Goal: Task Accomplishment & Management: Manage account settings

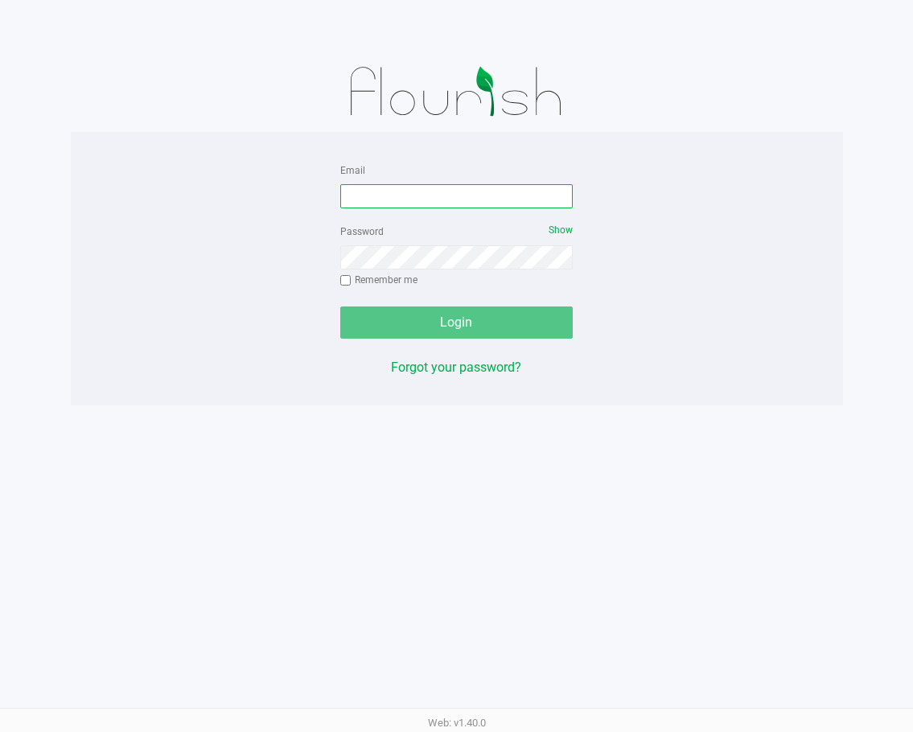
click at [414, 192] on input "Email" at bounding box center [456, 196] width 233 height 24
type input "[EMAIL_ADDRESS][DOMAIN_NAME]"
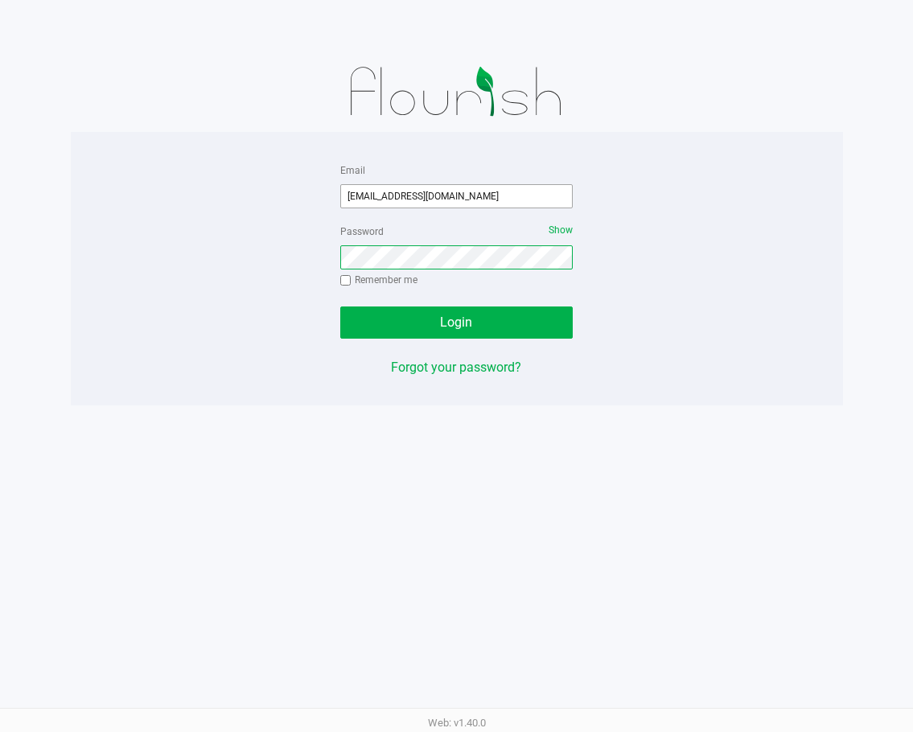
click at [340, 306] on button "Login" at bounding box center [456, 322] width 233 height 32
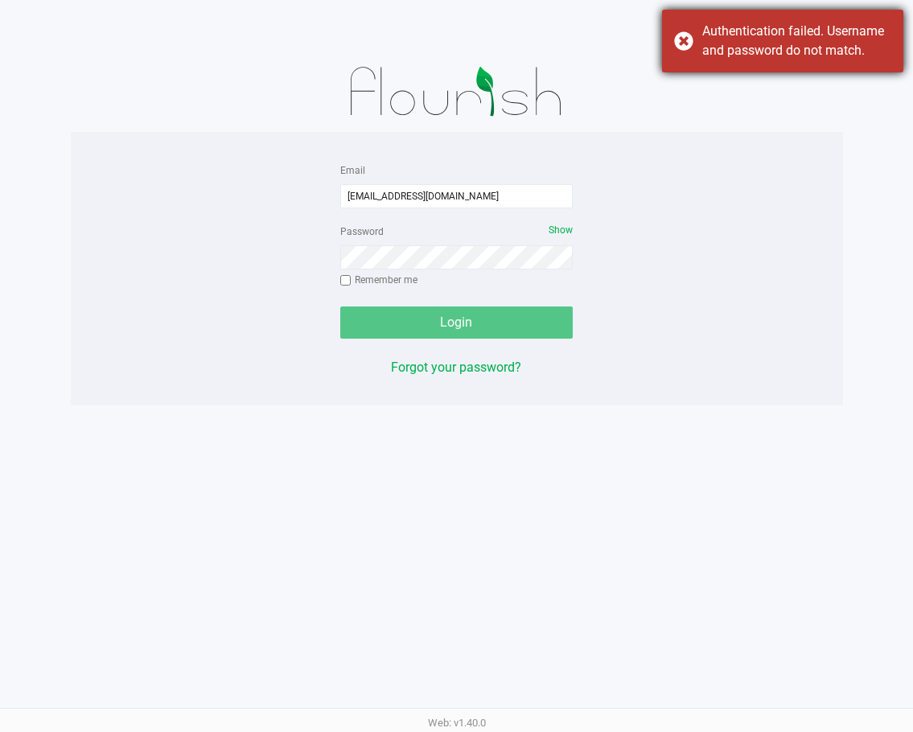
click at [687, 41] on div "Authentication failed. Username and password do not match." at bounding box center [782, 41] width 241 height 63
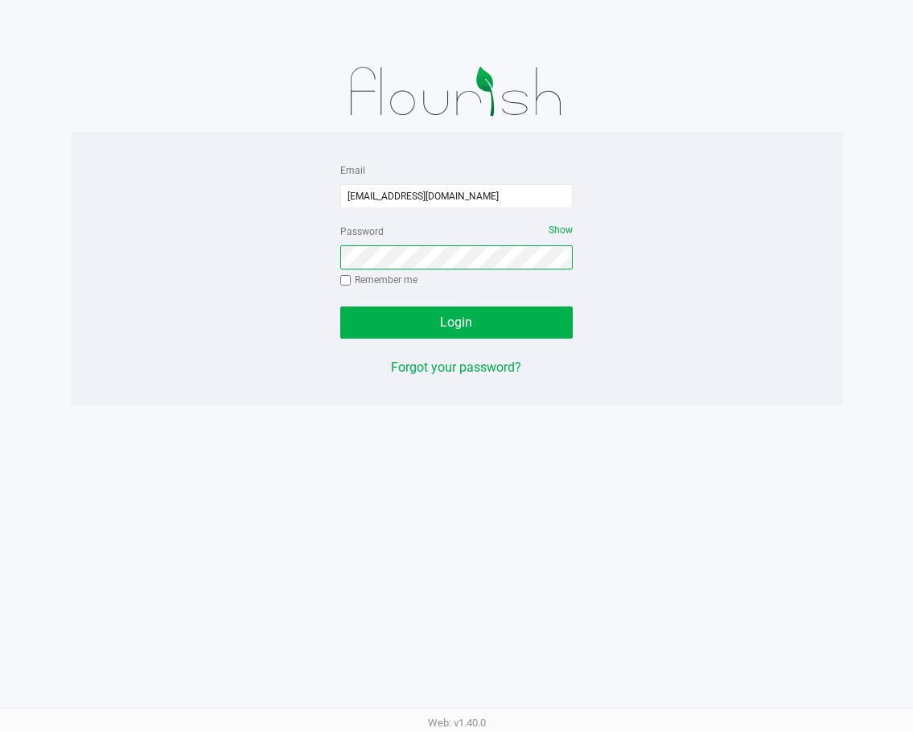
click at [340, 306] on button "Login" at bounding box center [456, 322] width 233 height 32
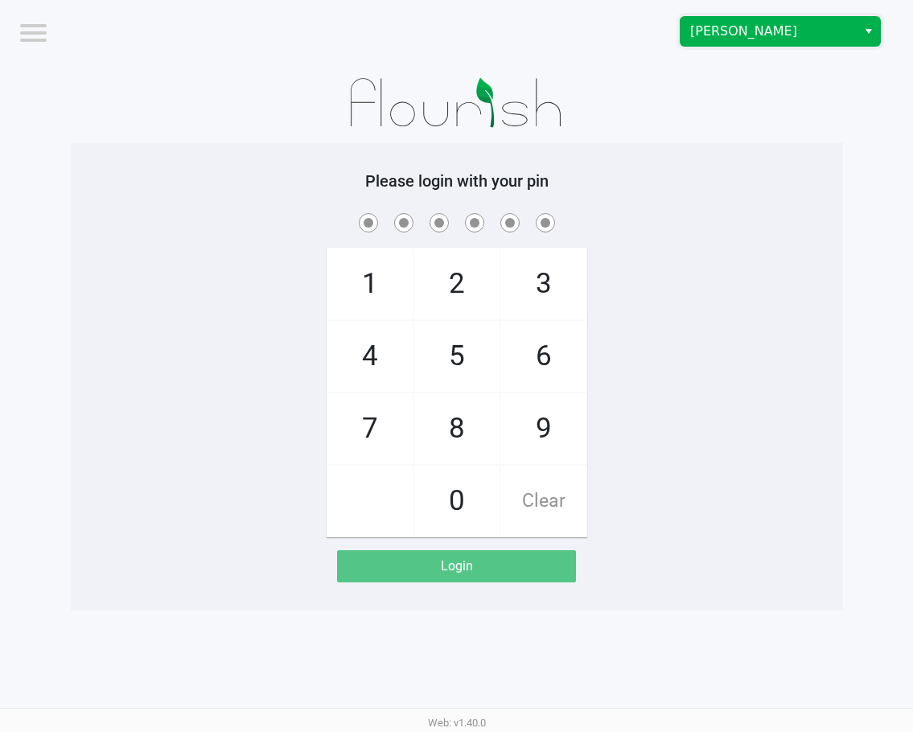
click at [749, 42] on span "[PERSON_NAME]" at bounding box center [769, 31] width 176 height 29
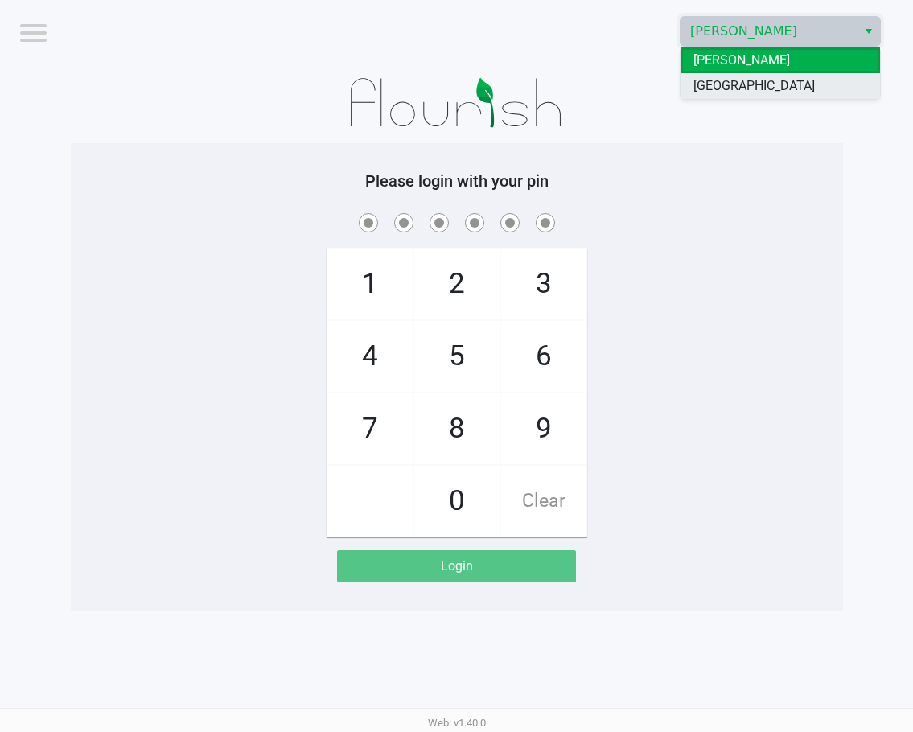
click at [759, 79] on span "[GEOGRAPHIC_DATA]" at bounding box center [753, 85] width 121 height 19
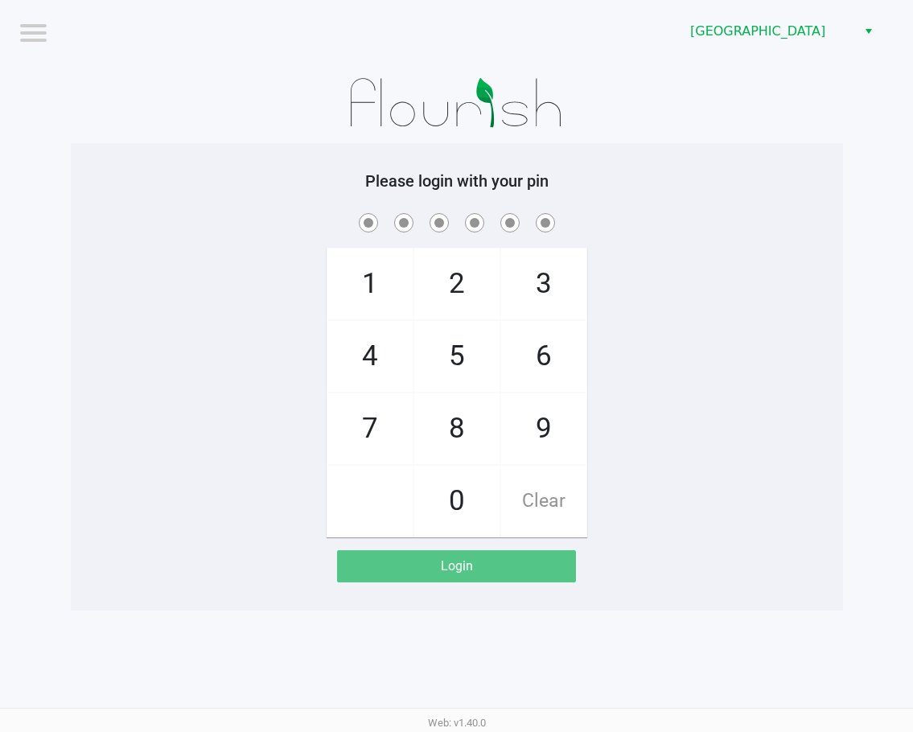
click at [622, 70] on div at bounding box center [457, 103] width 772 height 80
checkbox input "true"
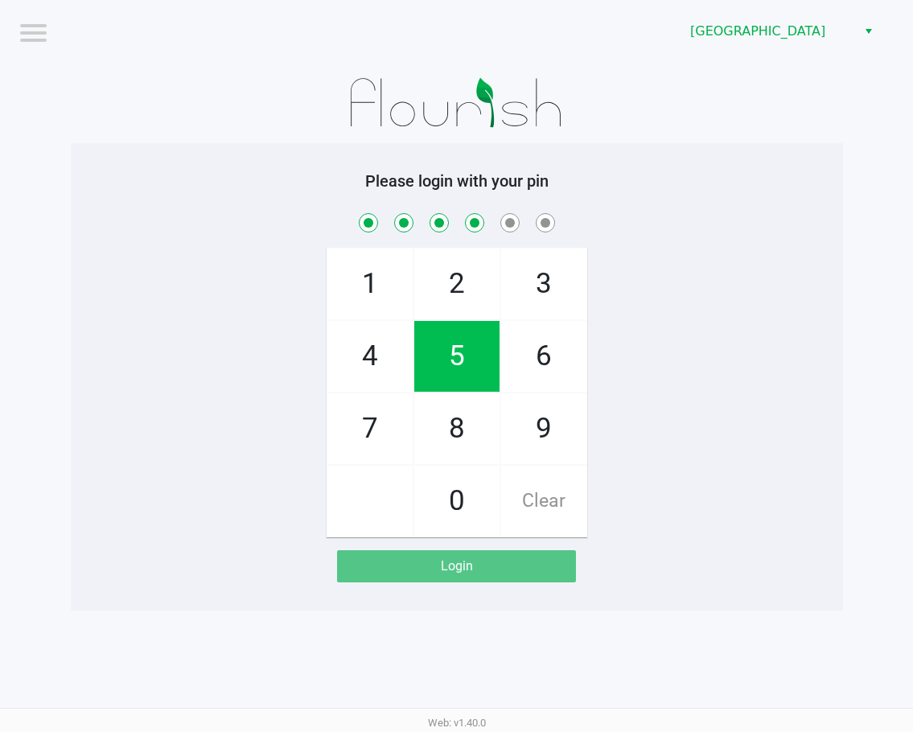
checkbox input "true"
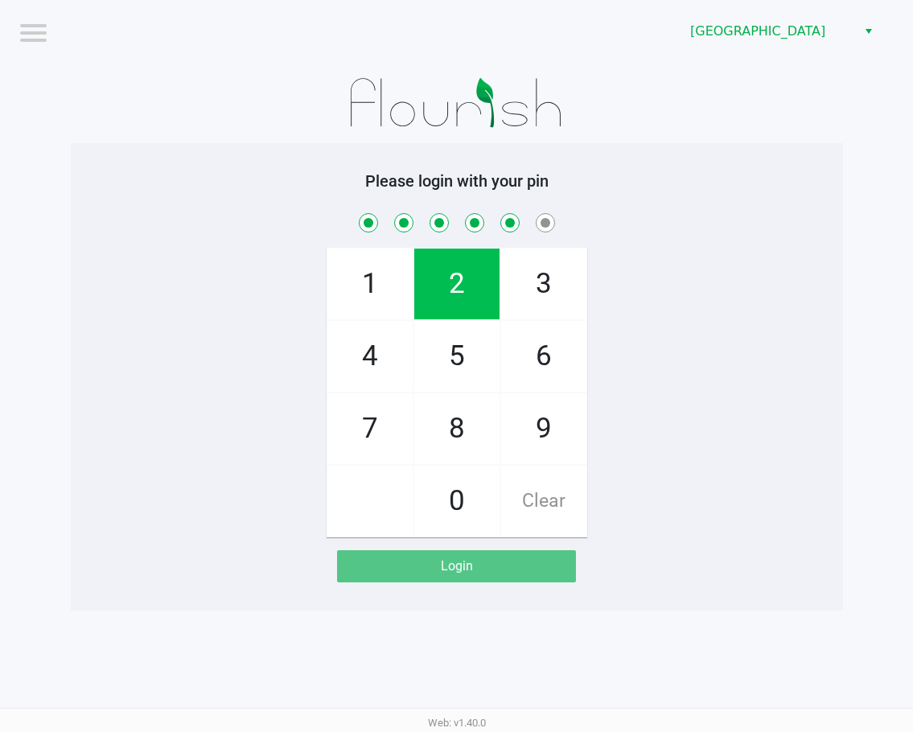
checkbox input "true"
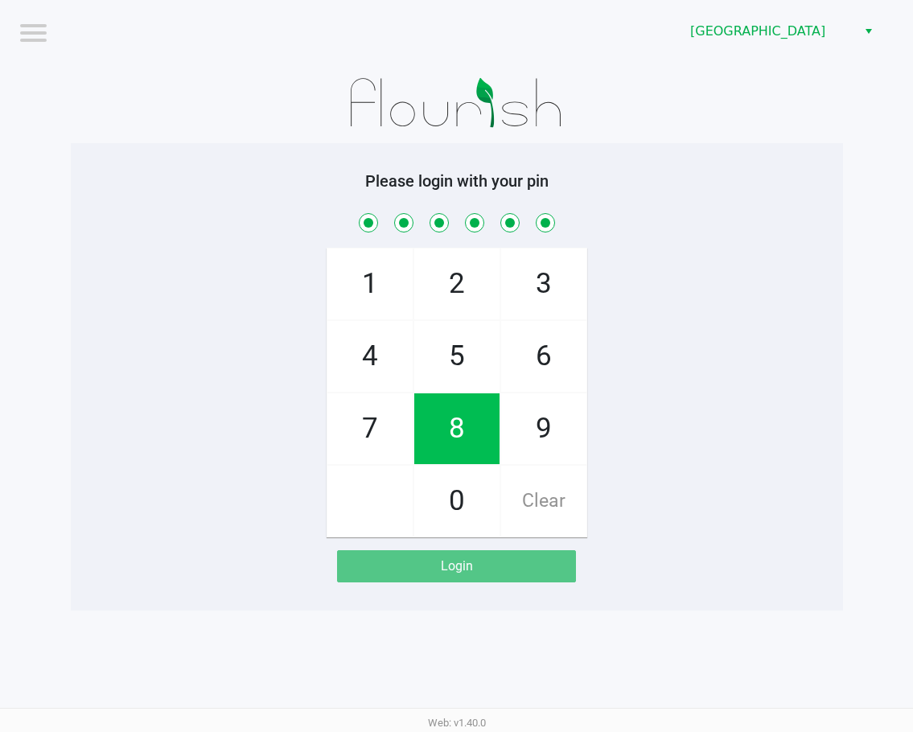
checkbox input "true"
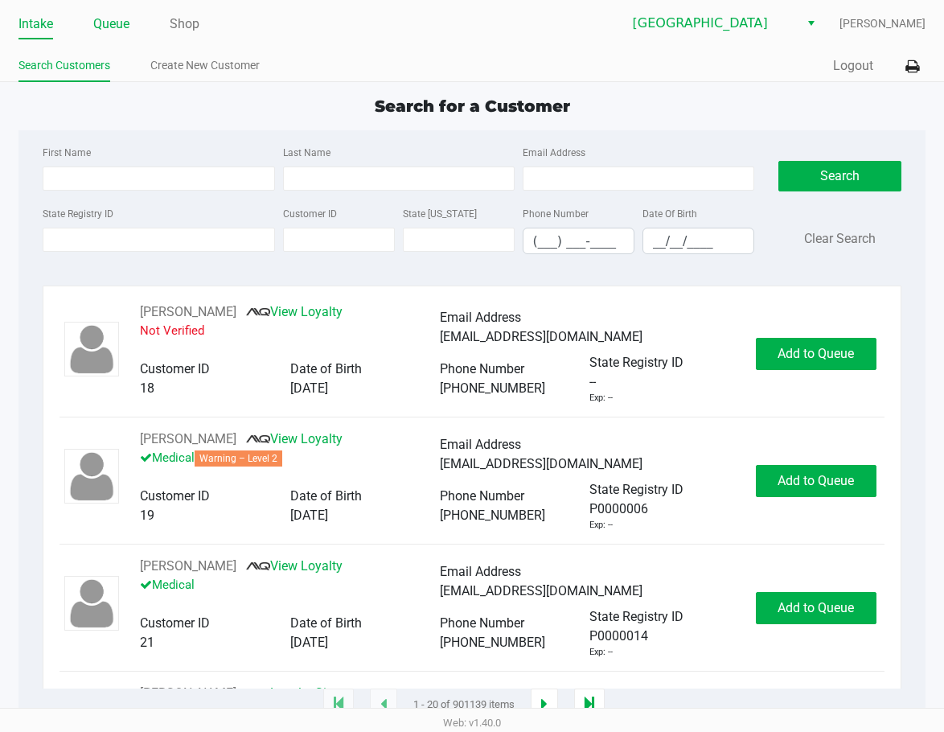
click at [101, 22] on link "Queue" at bounding box center [111, 24] width 36 height 23
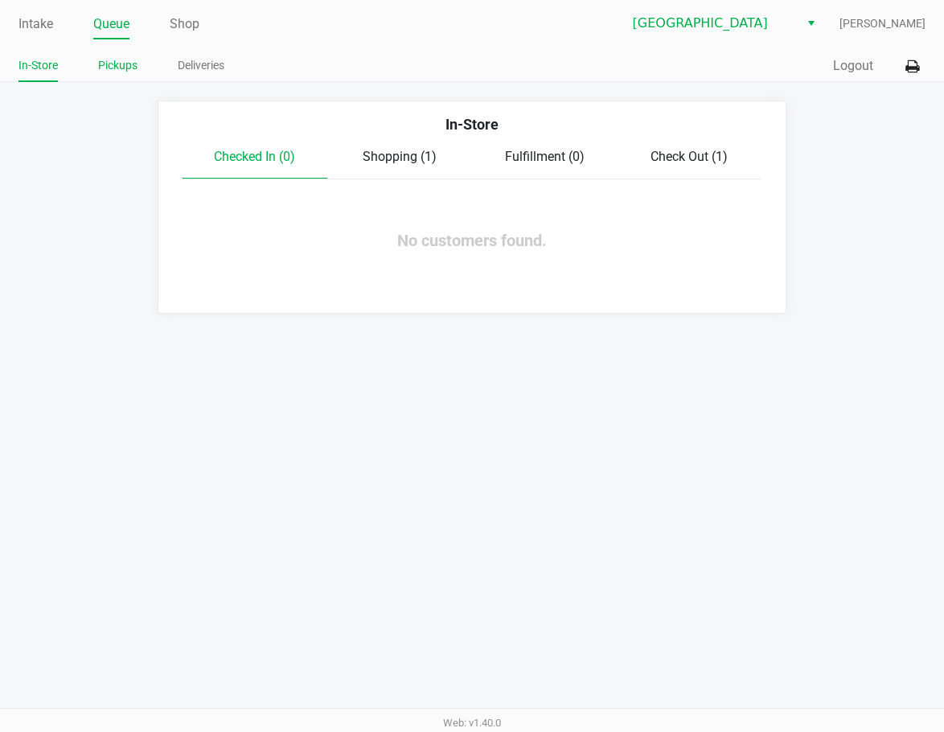
click at [132, 70] on link "Pickups" at bounding box center [117, 66] width 39 height 20
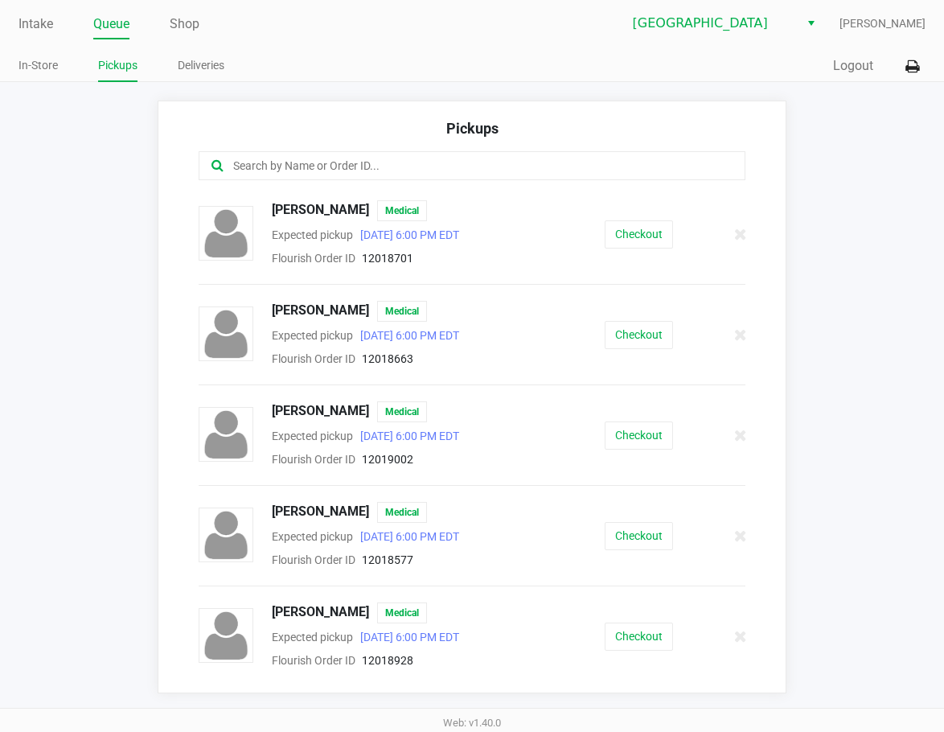
click at [483, 164] on input "text" at bounding box center [467, 166] width 470 height 19
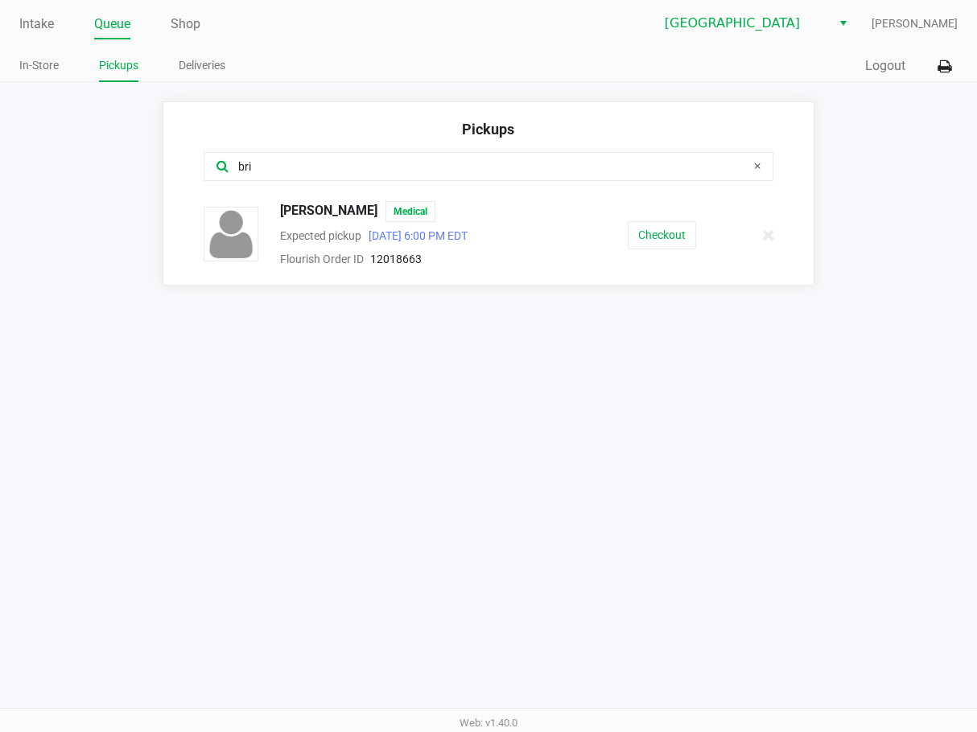
click at [269, 175] on input "bri" at bounding box center [481, 167] width 489 height 19
type input "b"
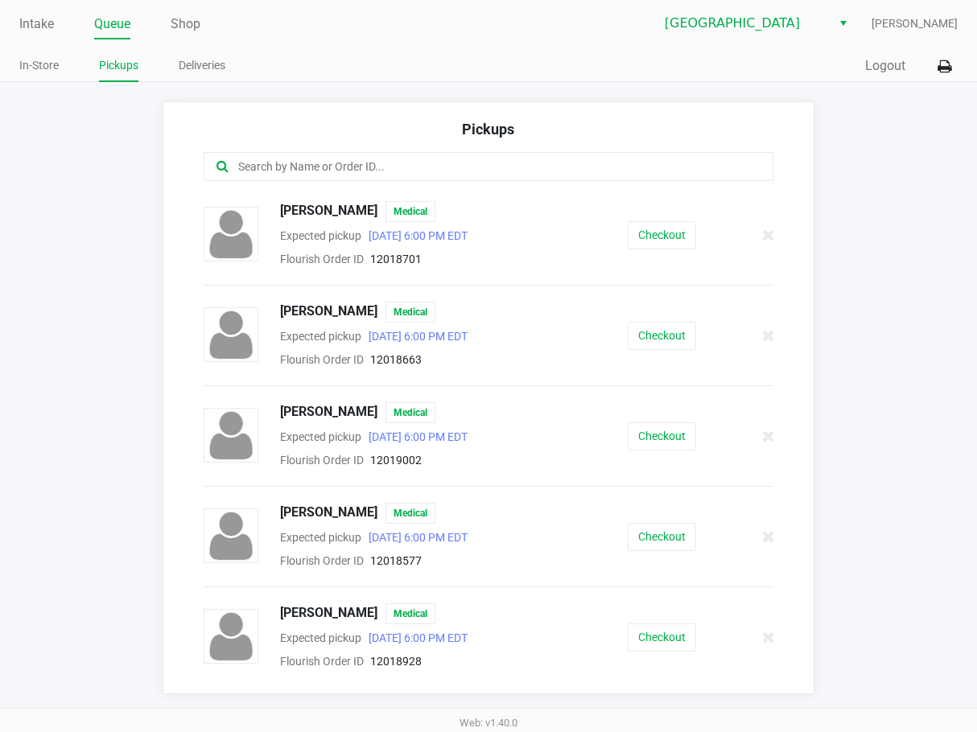
click at [29, 277] on app-pickups "Pickups Alyssa Smith Medical Expected pickup Sep 28, 2025 6:00 PM EDT Flourish …" at bounding box center [488, 397] width 977 height 593
click at [348, 72] on ul "In-Store Pickups Deliveries" at bounding box center [253, 67] width 469 height 27
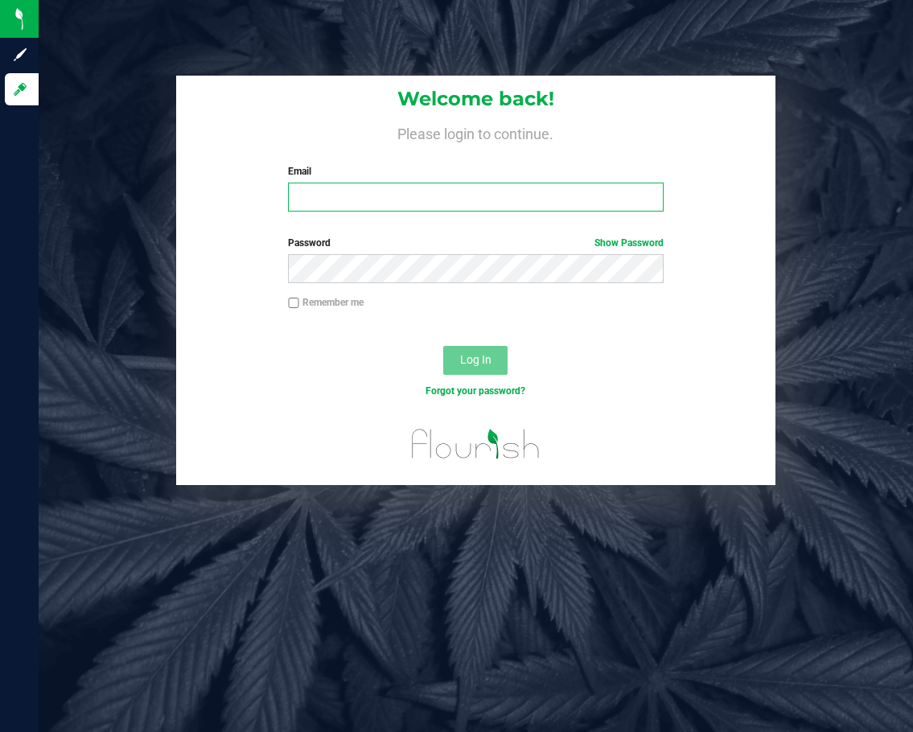
click at [438, 199] on input "Email" at bounding box center [475, 197] width 375 height 29
type input "[EMAIL_ADDRESS][DOMAIN_NAME]"
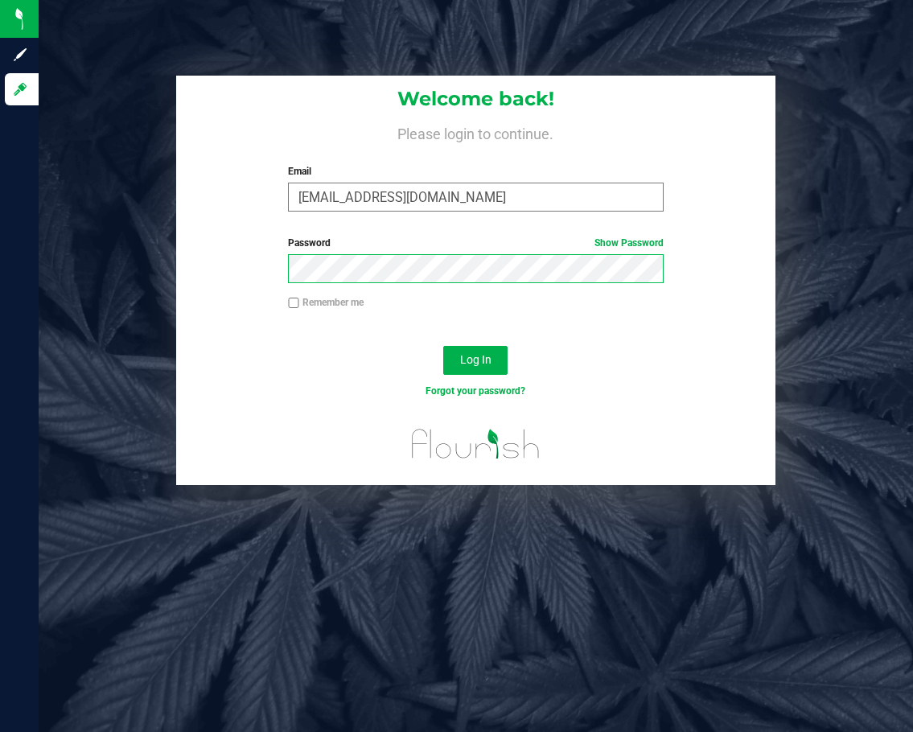
click at [443, 346] on button "Log In" at bounding box center [475, 360] width 64 height 29
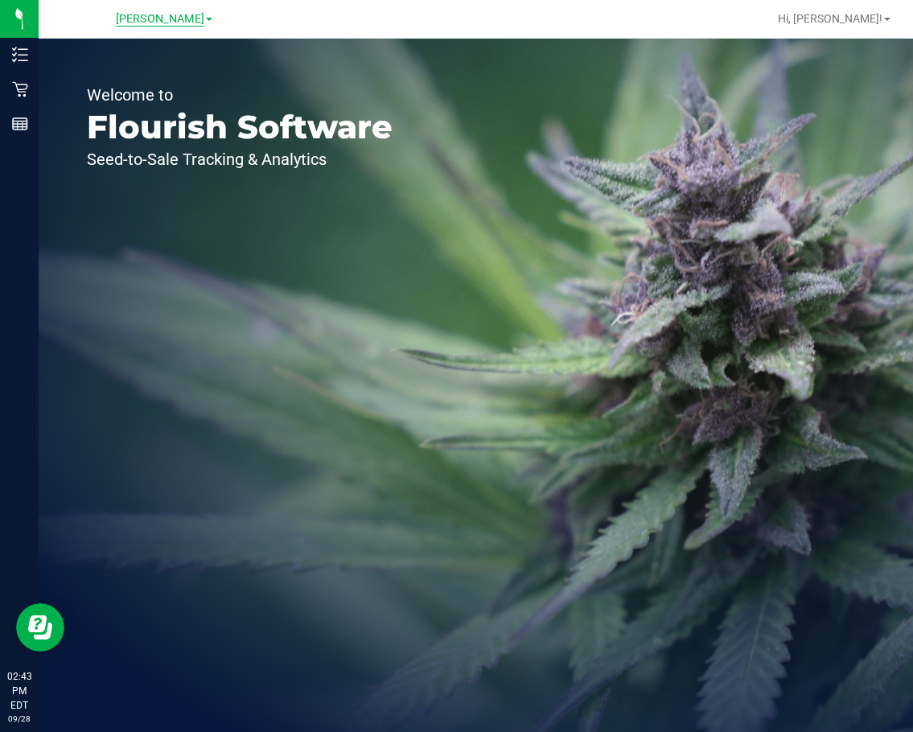
click at [168, 22] on span "[PERSON_NAME]" at bounding box center [160, 19] width 88 height 14
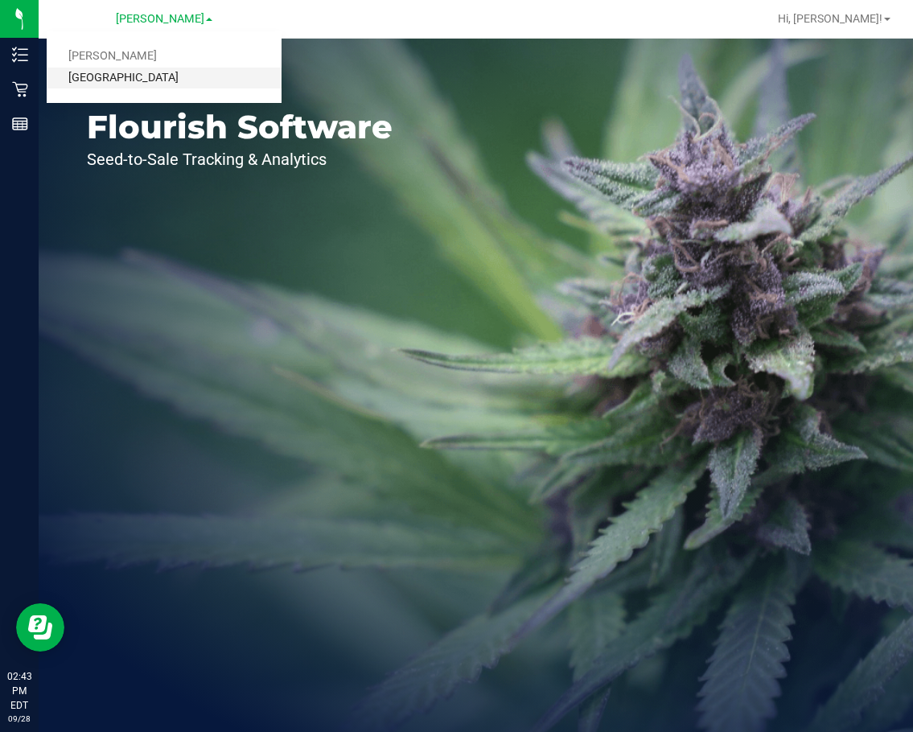
click at [154, 73] on link "[GEOGRAPHIC_DATA]" at bounding box center [164, 79] width 235 height 22
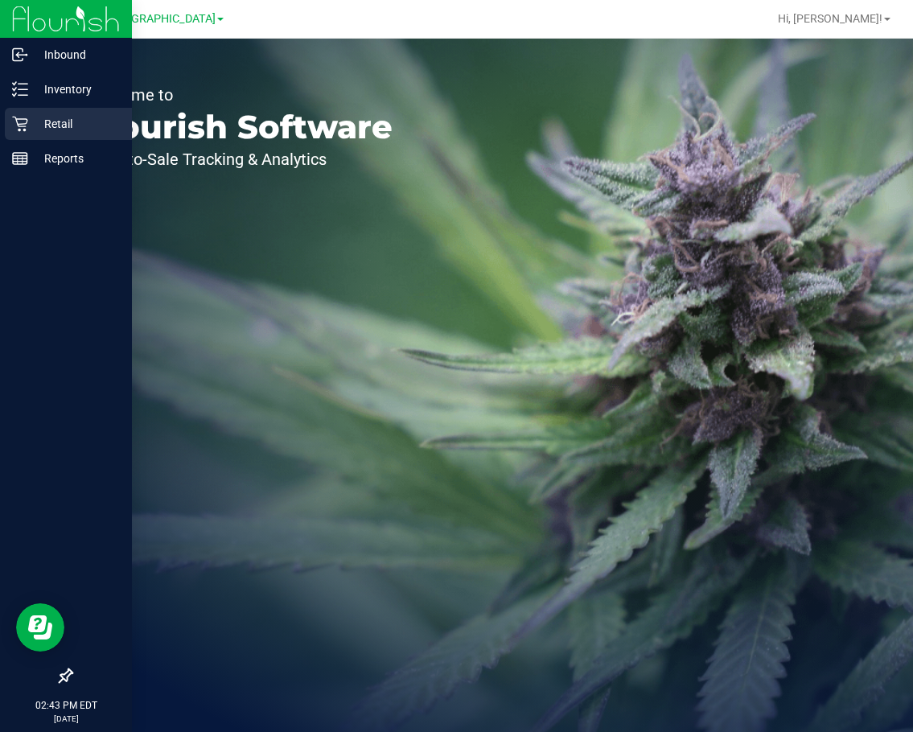
click at [54, 124] on p "Retail" at bounding box center [76, 123] width 97 height 19
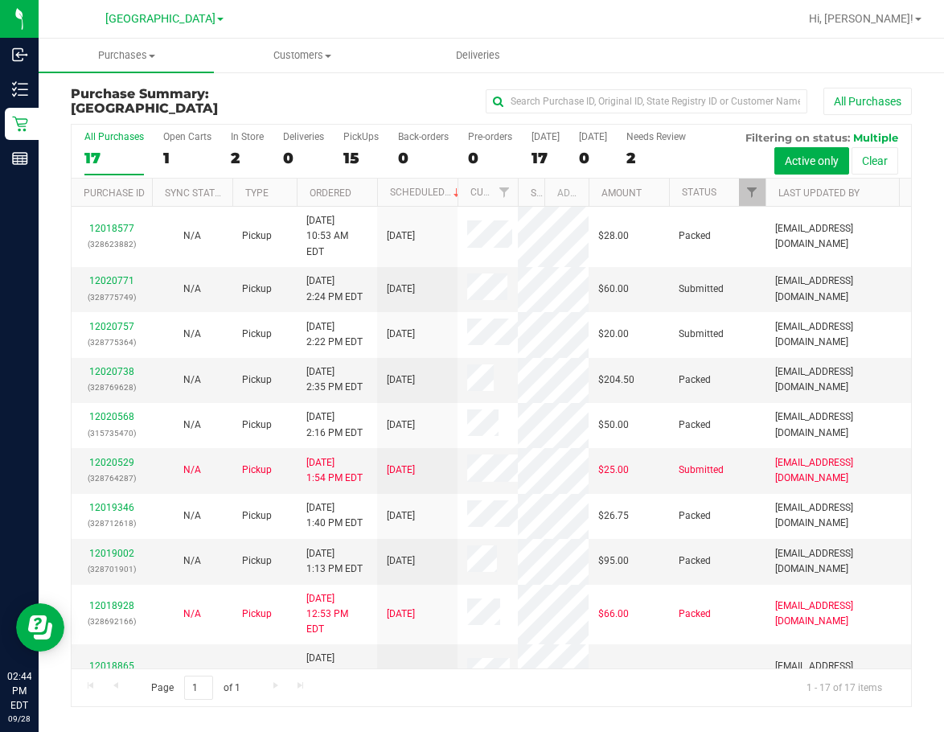
drag, startPoint x: 491, startPoint y: 197, endPoint x: 541, endPoint y: 200, distance: 50.8
click at [541, 200] on div "Purchase ID Sync Status Type Ordered Scheduled Customer State Registry ID Addre…" at bounding box center [486, 192] width 829 height 27
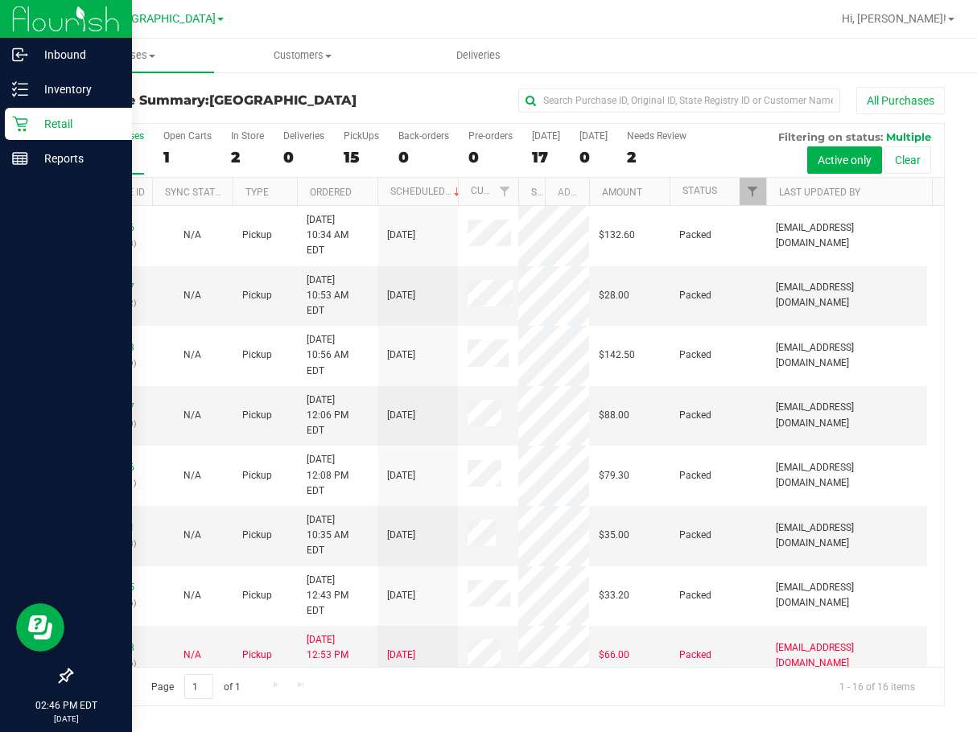
click at [48, 130] on p "Retail" at bounding box center [76, 123] width 97 height 19
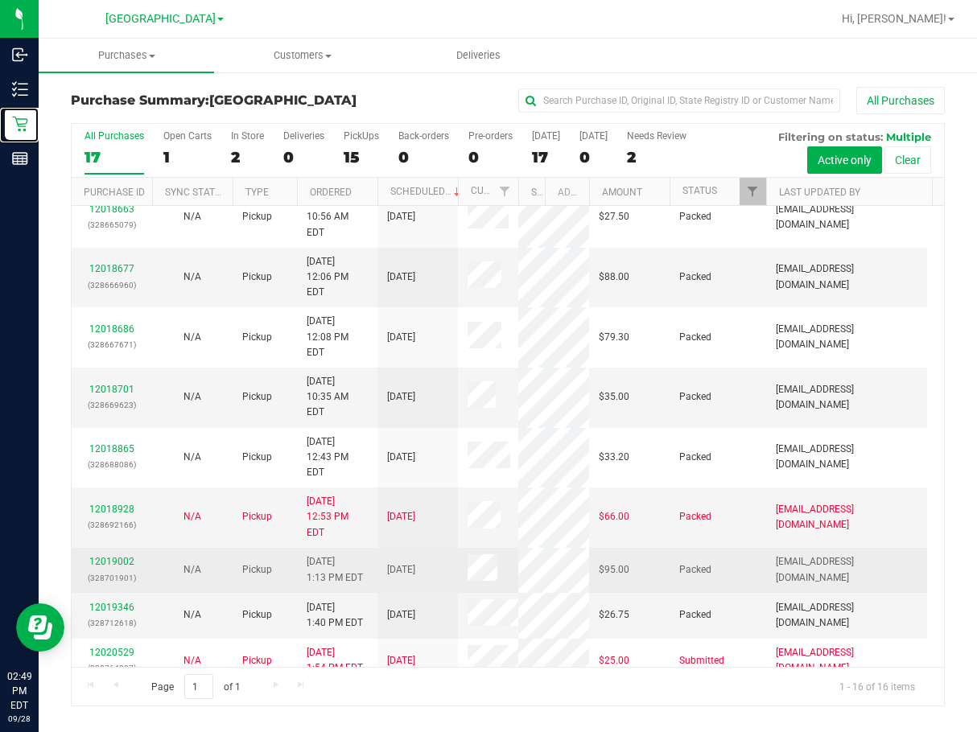
scroll to position [134, 0]
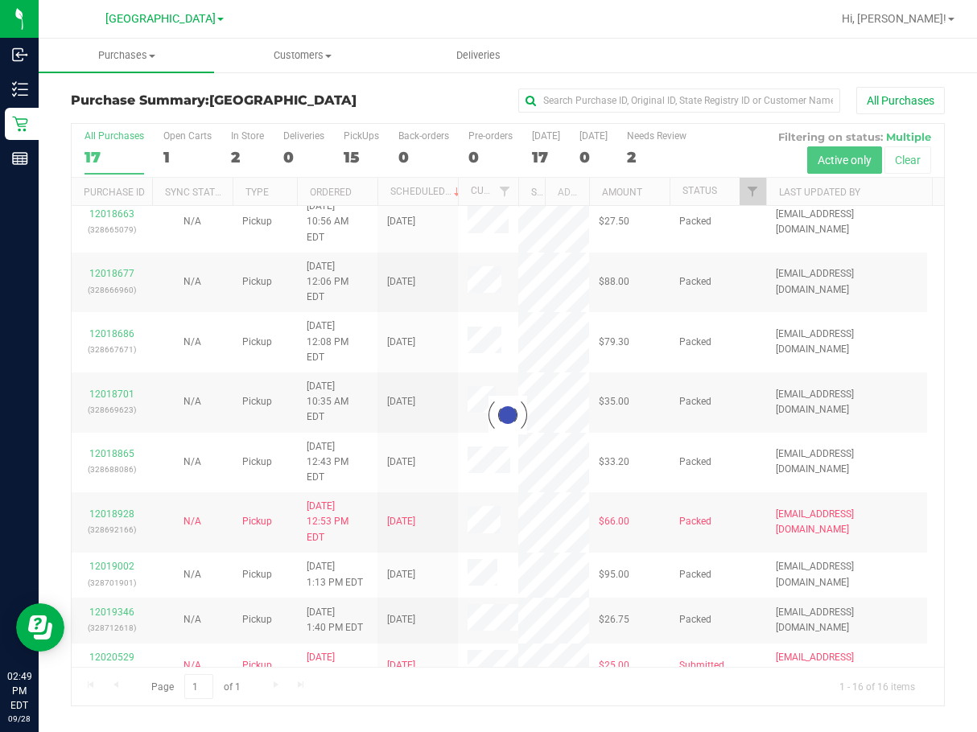
click at [443, 111] on div "All Purchases" at bounding box center [653, 100] width 582 height 27
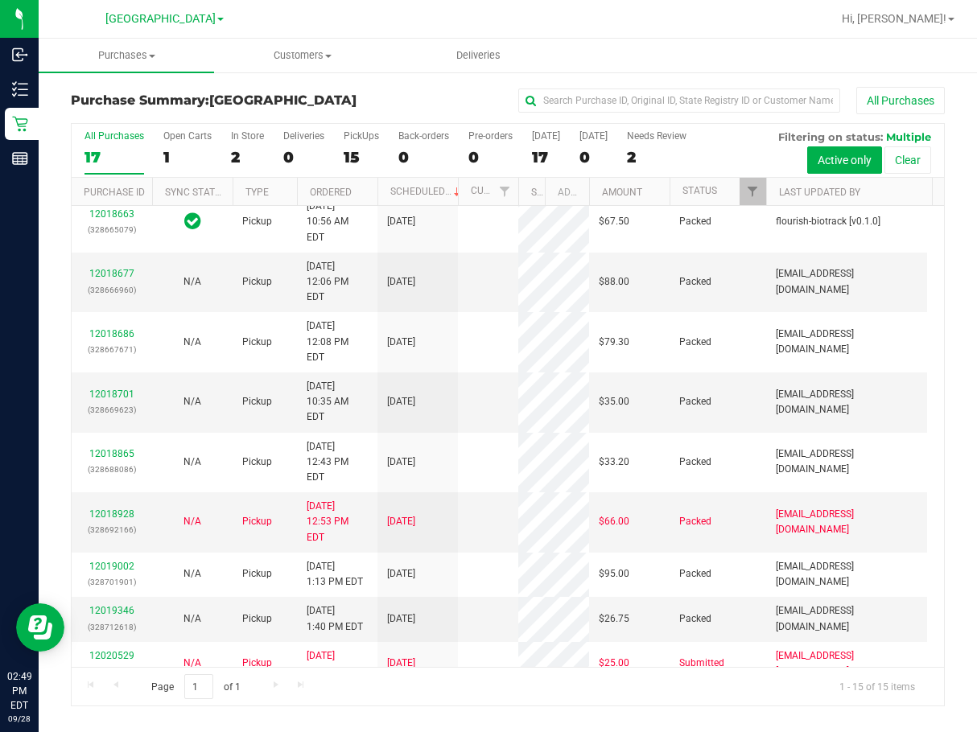
scroll to position [0, 0]
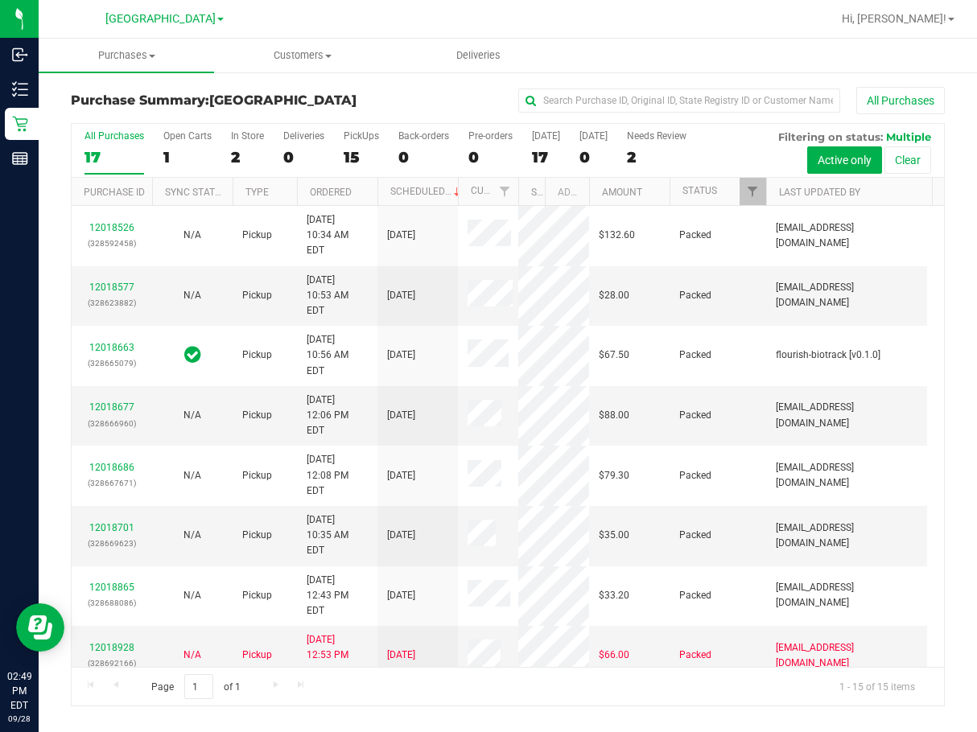
drag, startPoint x: 393, startPoint y: 84, endPoint x: 391, endPoint y: 100, distance: 15.5
click at [391, 99] on div "Purchase Summary: [GEOGRAPHIC_DATA] All Purchases All Purchases 17 Open Carts 1…" at bounding box center [508, 397] width 938 height 652
click at [443, 113] on div "All Purchases" at bounding box center [653, 100] width 582 height 27
click at [380, 107] on div "All Purchases" at bounding box center [653, 100] width 582 height 27
click at [360, 88] on div "Purchase Summary: [GEOGRAPHIC_DATA] All Purchases" at bounding box center [508, 104] width 874 height 35
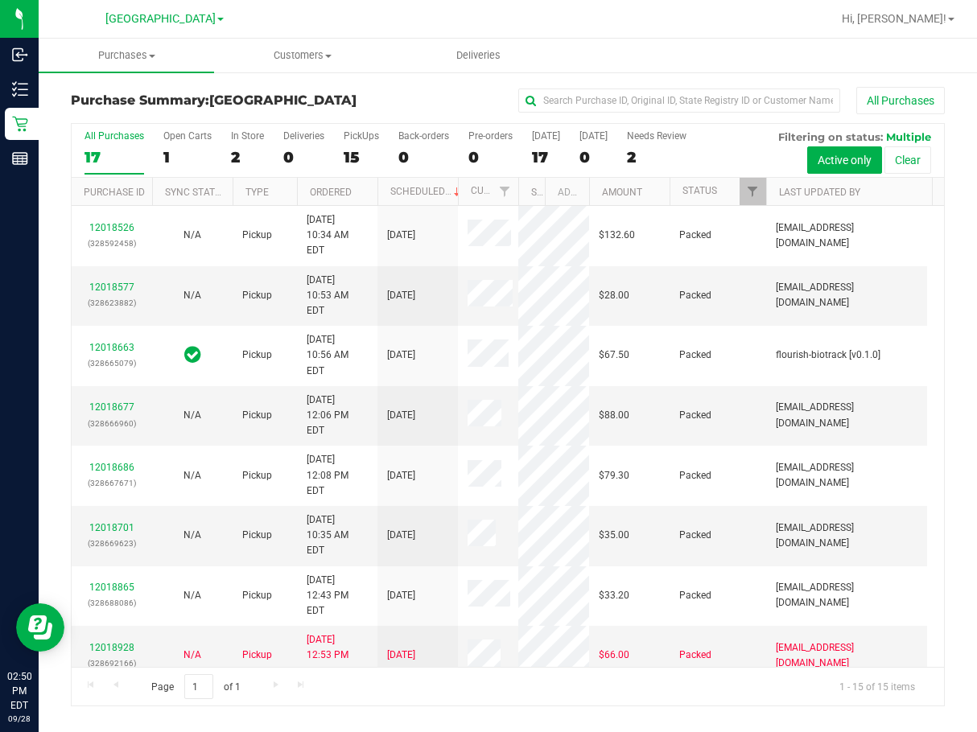
click at [323, 95] on h3 "Purchase Summary: [GEOGRAPHIC_DATA]" at bounding box center [216, 100] width 291 height 14
click at [455, 105] on div "All Purchases" at bounding box center [653, 100] width 582 height 27
click at [385, 99] on div "All Purchases" at bounding box center [653, 100] width 582 height 27
click at [419, 86] on div "Purchase Summary: [GEOGRAPHIC_DATA] All Purchases All Purchases 17 Open Carts 1…" at bounding box center [508, 397] width 938 height 652
click at [403, 85] on div "Purchase Summary: [GEOGRAPHIC_DATA] All Purchases All Purchases 17 Open Carts 1…" at bounding box center [508, 397] width 938 height 652
